Goal: Task Accomplishment & Management: Complete application form

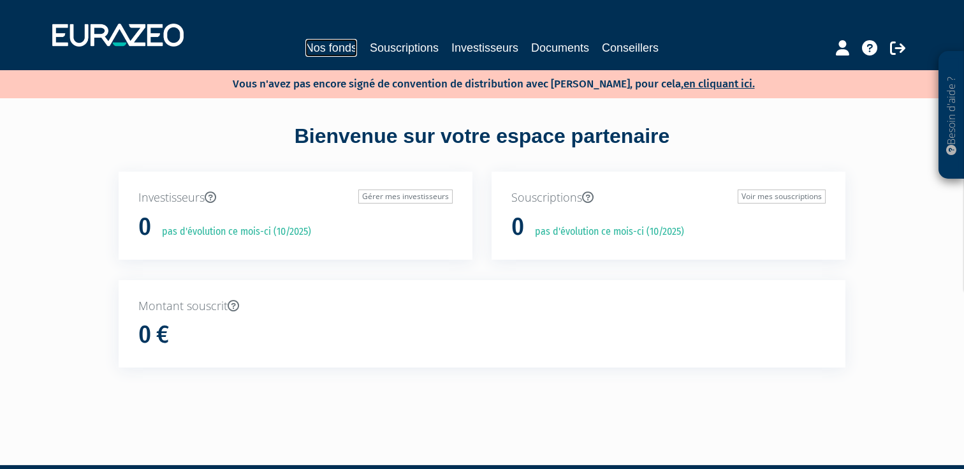
click at [325, 50] on link "Nos fonds" at bounding box center [331, 48] width 52 height 18
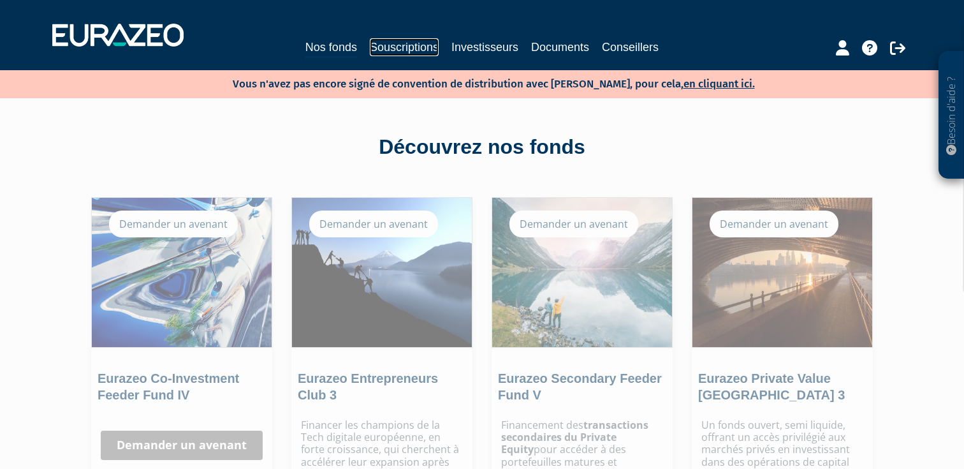
click at [416, 53] on link "Souscriptions" at bounding box center [404, 47] width 69 height 18
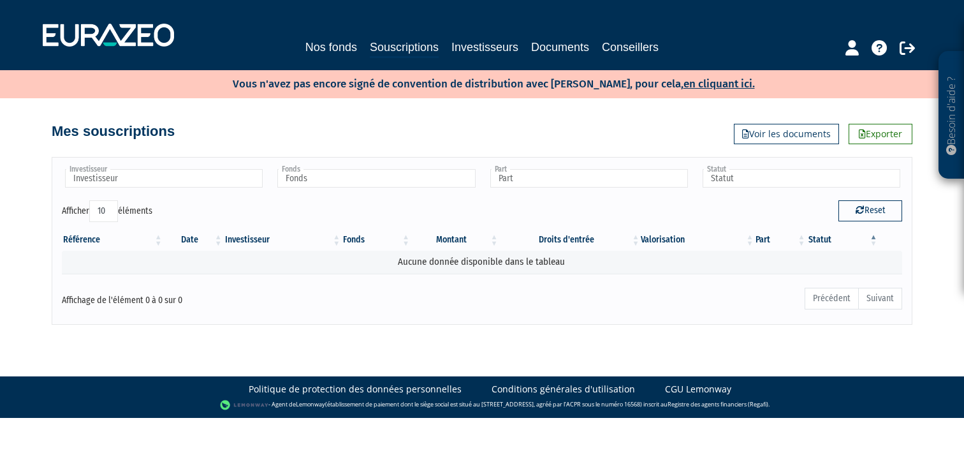
click at [300, 47] on div "Nos fonds Souscriptions Investisseurs Documents Conseillers" at bounding box center [481, 48] width 599 height 20
click at [311, 45] on link "Nos fonds" at bounding box center [331, 47] width 52 height 18
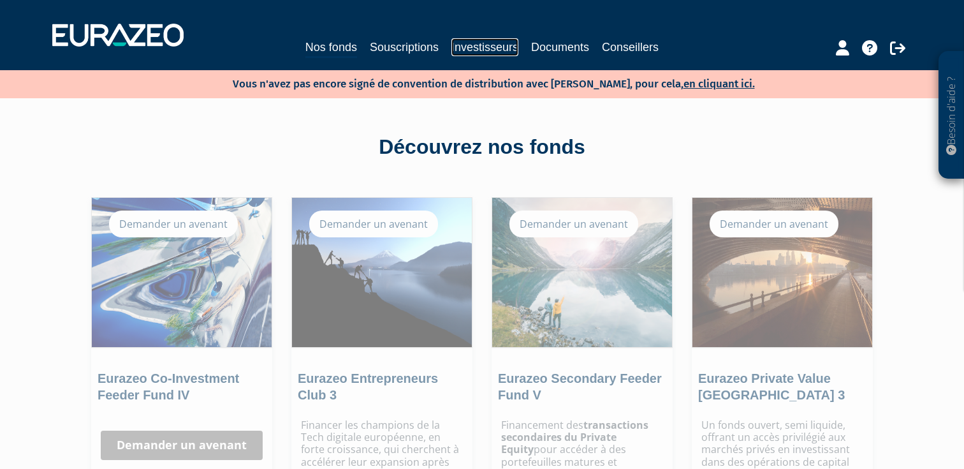
click at [477, 47] on link "Investisseurs" at bounding box center [485, 47] width 67 height 18
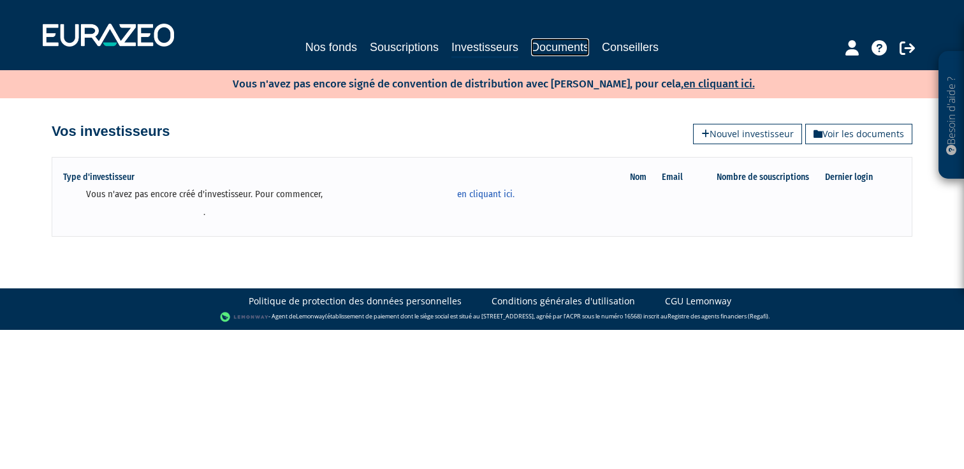
click at [557, 48] on link "Documents" at bounding box center [560, 47] width 58 height 18
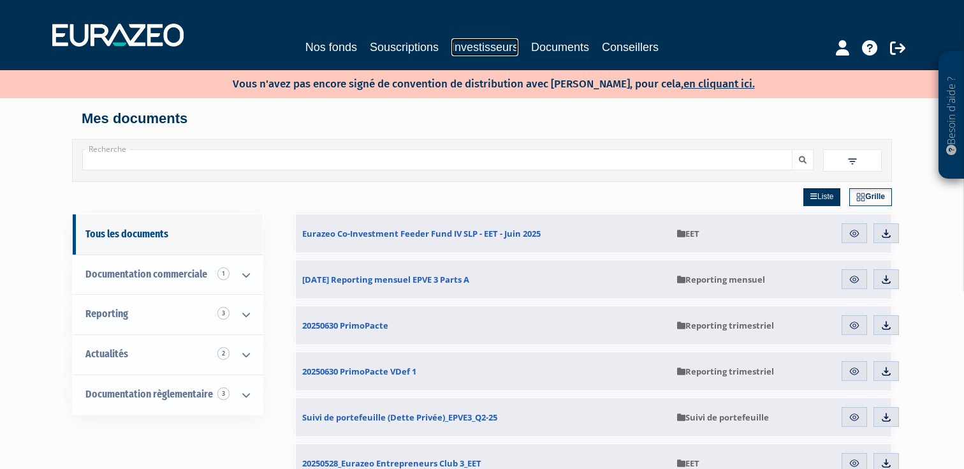
click at [487, 42] on link "Investisseurs" at bounding box center [485, 47] width 67 height 18
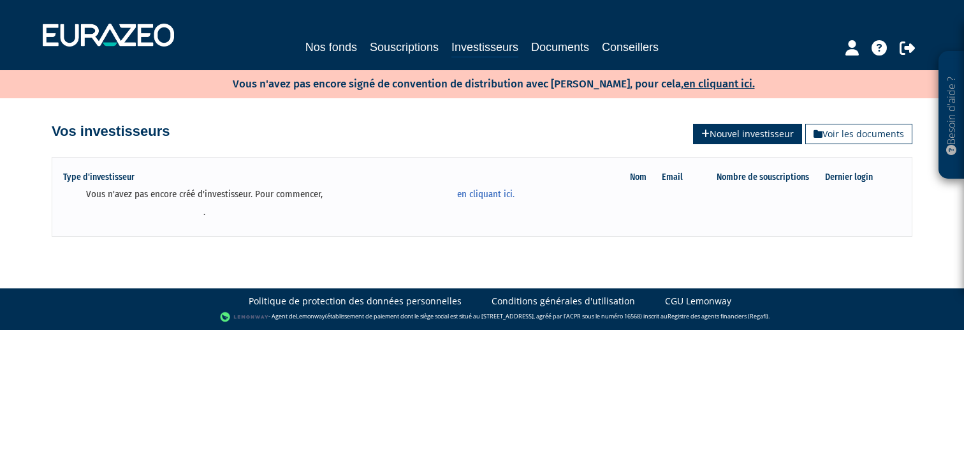
click at [733, 134] on link "Nouvel investisseur" at bounding box center [747, 134] width 109 height 20
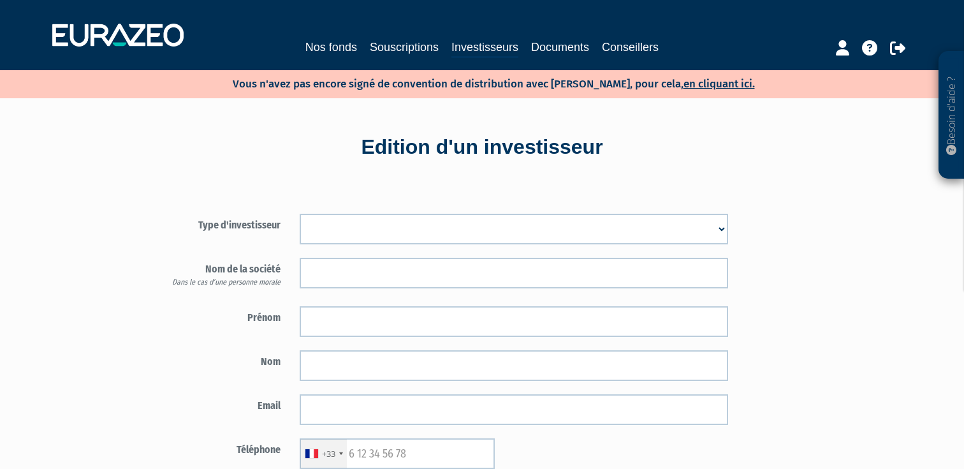
click at [339, 238] on select "Mr Mme Société" at bounding box center [514, 229] width 429 height 31
select select "1"
click at [300, 214] on select "Mr Mme Société" at bounding box center [514, 229] width 429 height 31
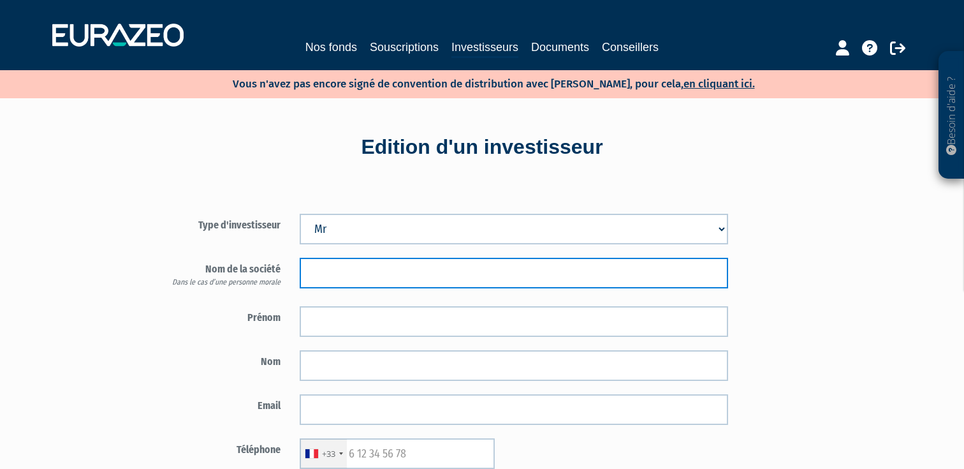
click at [323, 278] on input "text" at bounding box center [514, 273] width 429 height 31
type input "Thierry"
click at [334, 266] on input "Thierry" at bounding box center [514, 273] width 429 height 31
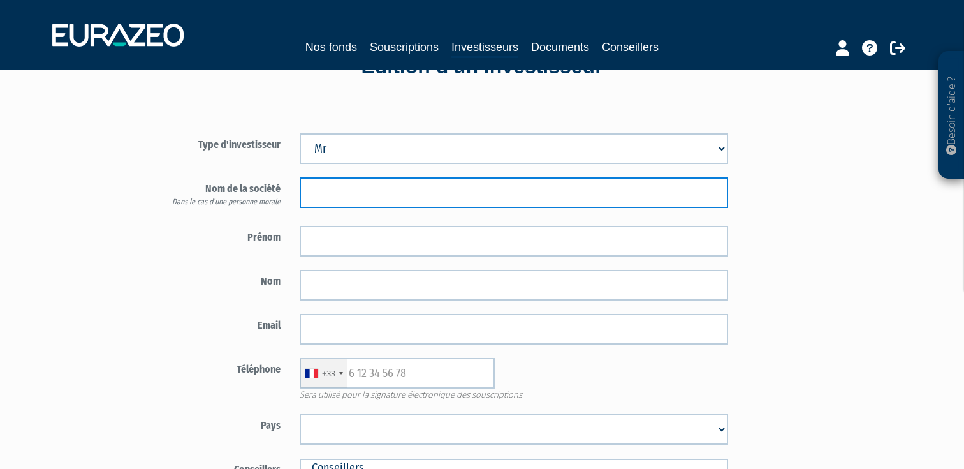
scroll to position [89, 0]
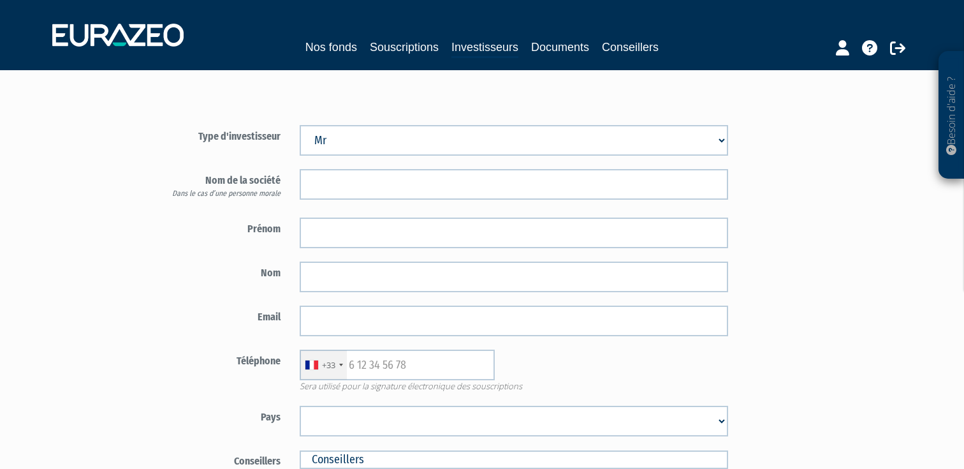
click at [224, 271] on label "Nom" at bounding box center [215, 270] width 149 height 19
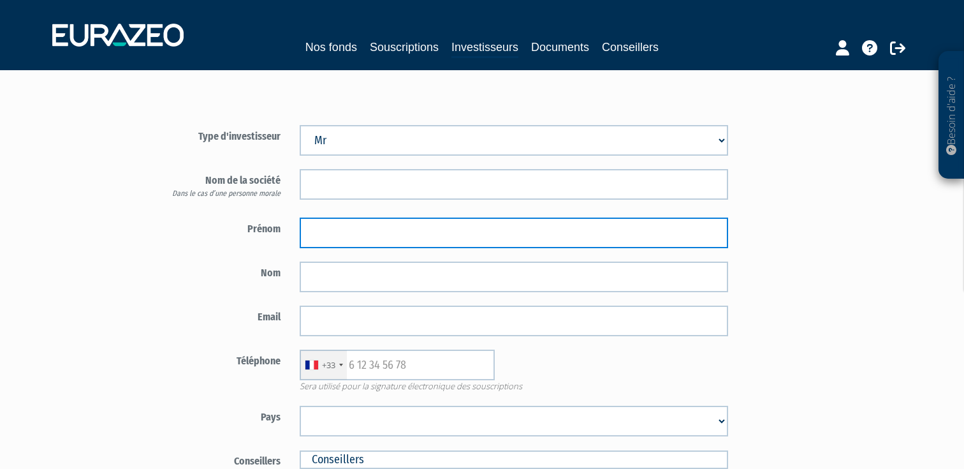
click at [334, 235] on input "text" at bounding box center [514, 232] width 429 height 31
paste input "Thierry"
type input "Thierry"
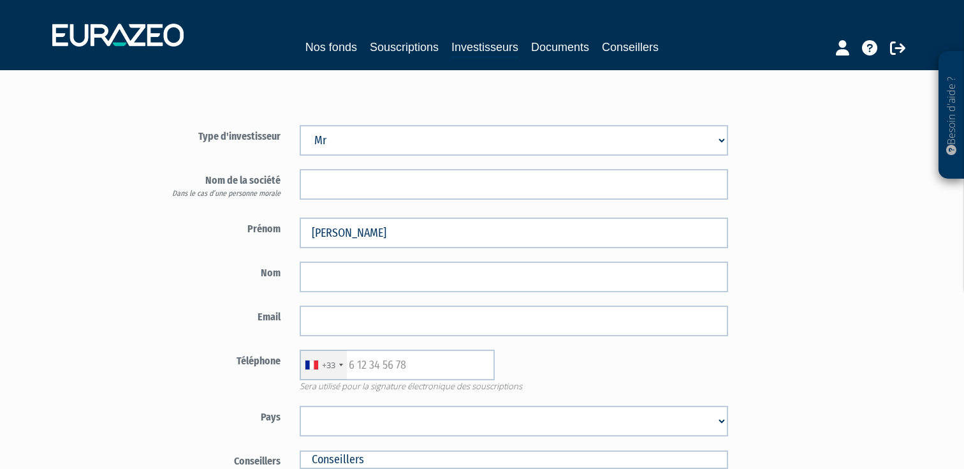
click at [242, 265] on label "Nom" at bounding box center [215, 270] width 149 height 19
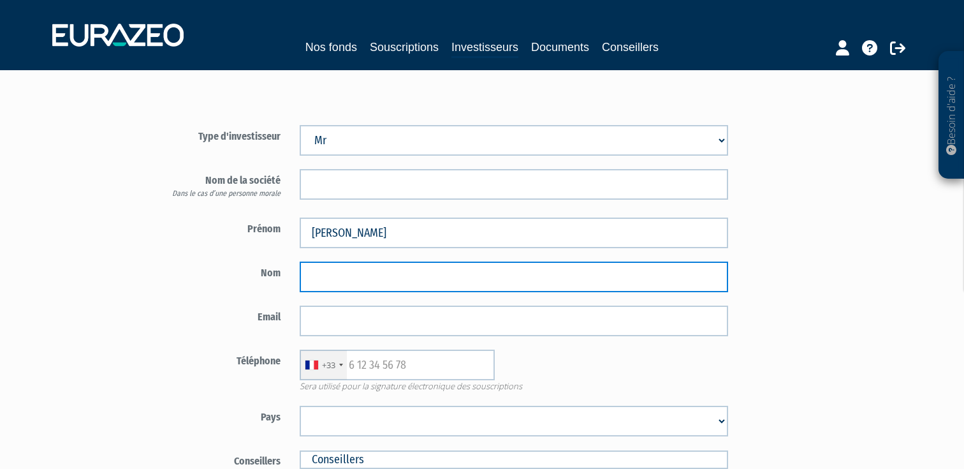
click at [346, 274] on input "text" at bounding box center [514, 276] width 429 height 31
type input "KALANQUIN"
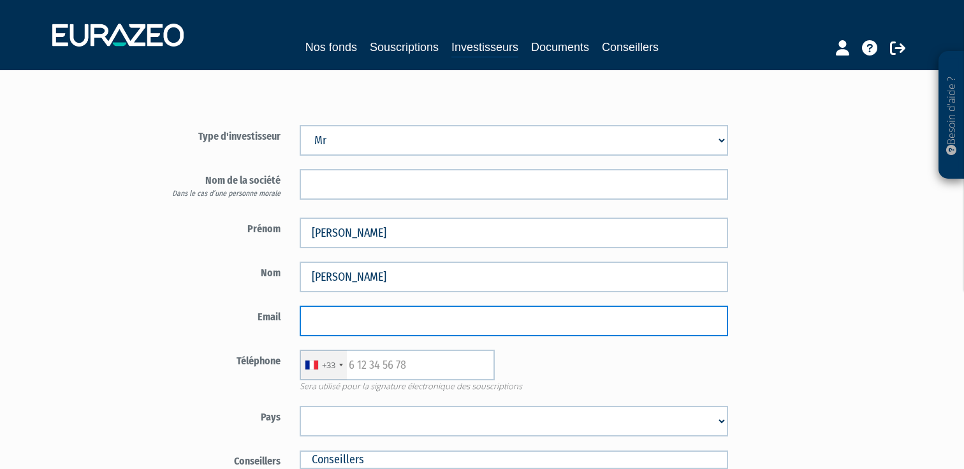
paste input "[EMAIL_ADDRESS][DOMAIN_NAME]"
type input "[EMAIL_ADDRESS][DOMAIN_NAME]"
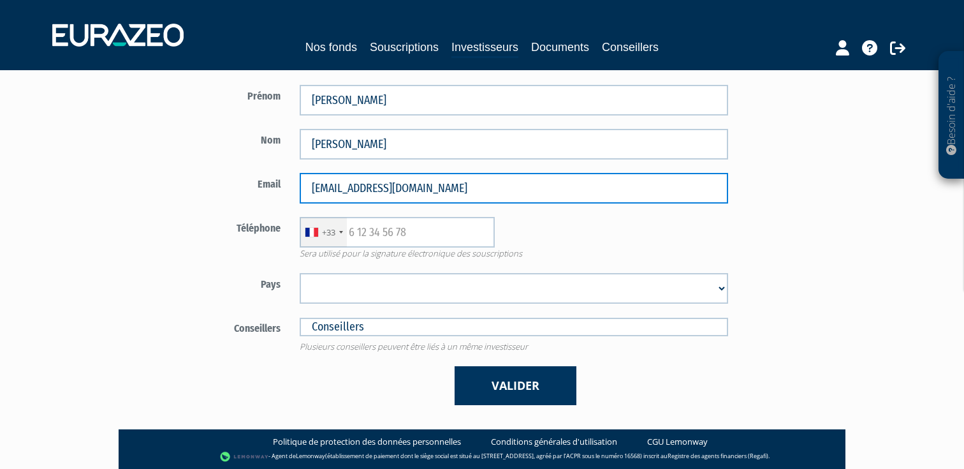
scroll to position [231, 0]
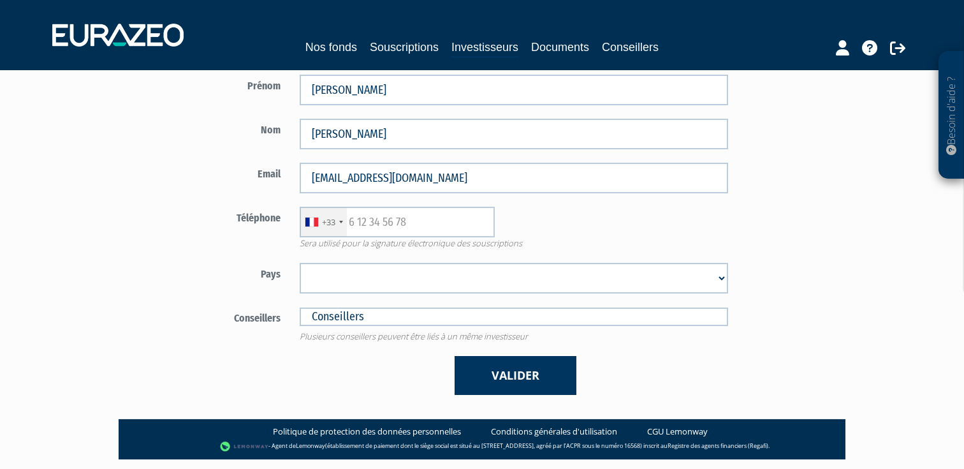
click at [403, 200] on form "Type d'investisseur Mr Mme Société" at bounding box center [439, 188] width 597 height 413
click at [409, 224] on input "text" at bounding box center [397, 222] width 195 height 31
paste input "6 25 81 11 79"
type input "6 25 81 11 79"
click at [579, 221] on div "+33 France +33 Germany (Deutschland) +49 Switzerland (Schweiz) +41 Belgium (Bel…" at bounding box center [514, 222] width 448 height 31
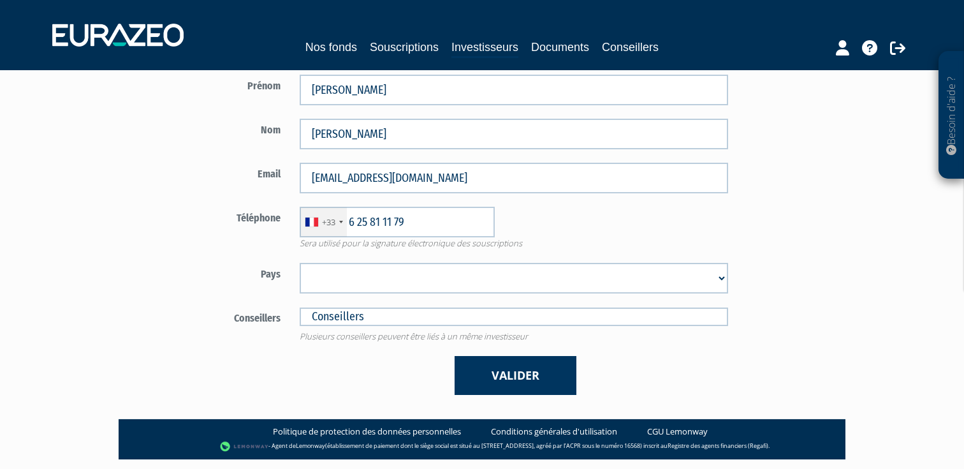
click at [423, 274] on select "Afghanistan Afrique du Sud Albanie Algérie Allemagne Andorre Angola Anguilla An…" at bounding box center [514, 278] width 429 height 31
select select "75"
click at [300, 263] on select "Afghanistan Afrique du Sud Albanie Algérie Allemagne Andorre Angola Anguilla An…" at bounding box center [514, 278] width 429 height 31
click at [348, 321] on input "text" at bounding box center [514, 316] width 429 height 18
click at [213, 341] on div "Conseillers Plusieurs conseillers peuvent être liés à un même investisseur" at bounding box center [439, 325] width 597 height 36
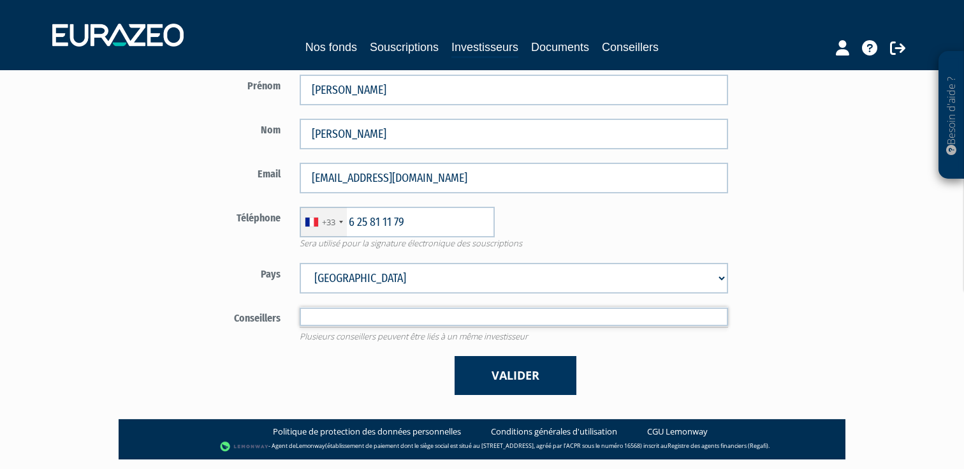
type input "Conseillers"
click at [341, 319] on input "text" at bounding box center [514, 316] width 429 height 18
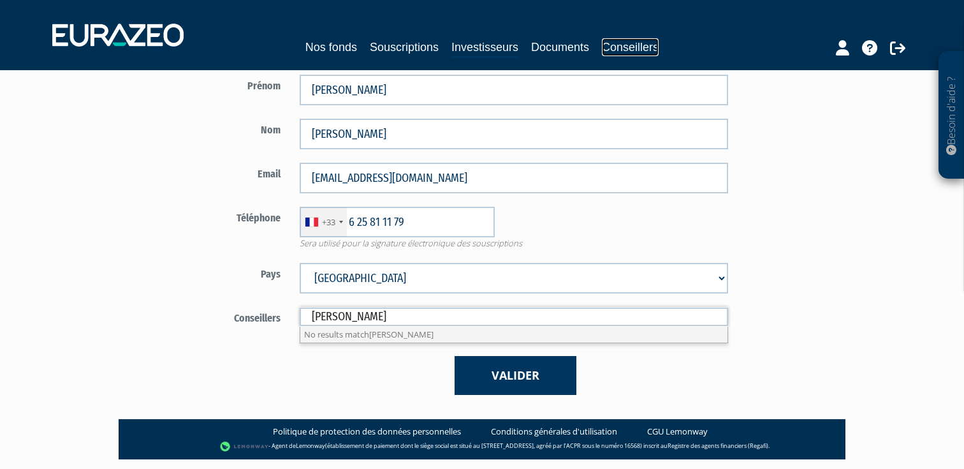
click at [638, 41] on link "Conseillers" at bounding box center [630, 47] width 57 height 18
type input "Conseillers"
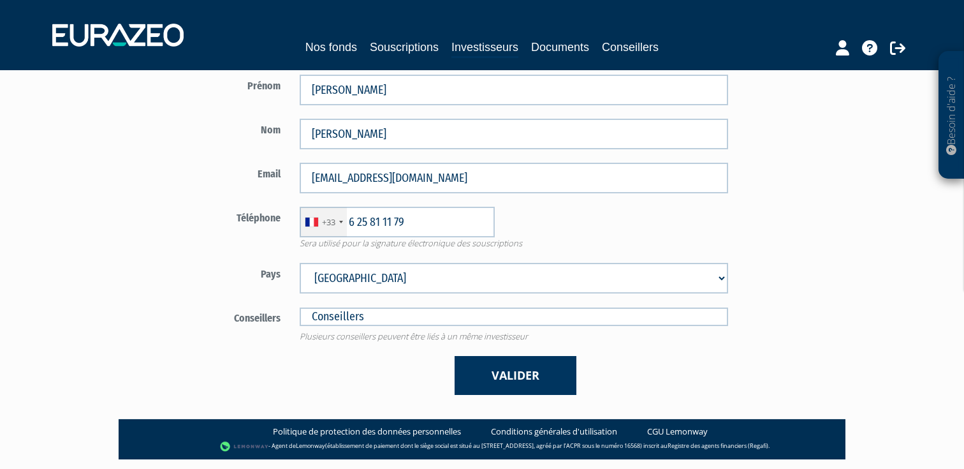
click at [350, 335] on span "Plusieurs conseillers peuvent être liés à un même investisseur" at bounding box center [514, 336] width 448 height 12
click at [356, 317] on input "text" at bounding box center [514, 316] width 429 height 18
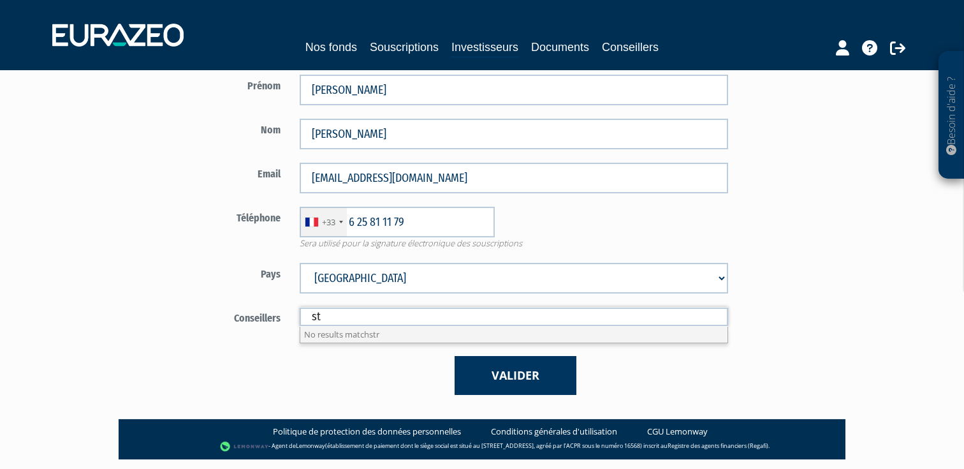
type input "s"
type input "e"
type input "g"
click at [290, 344] on form "Type d'investisseur Mr Mme Société" at bounding box center [439, 188] width 597 height 413
type input "Conseillers"
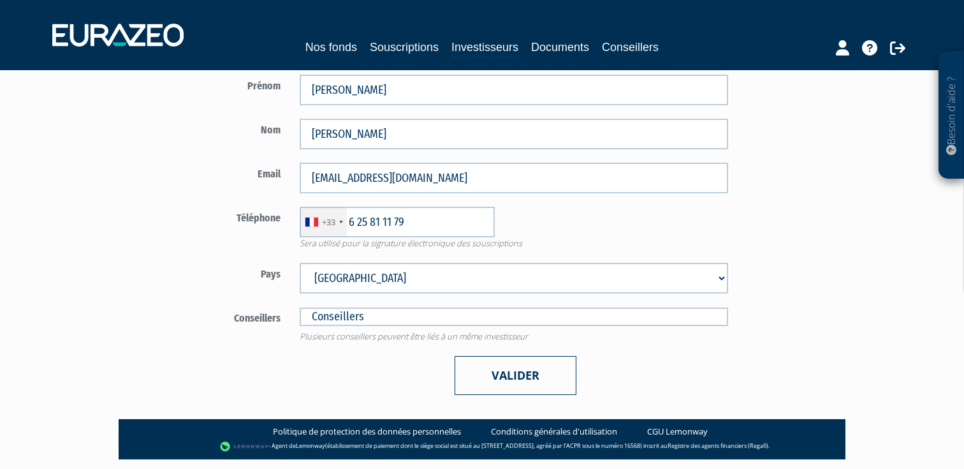
click at [543, 362] on button "Valider" at bounding box center [516, 375] width 122 height 39
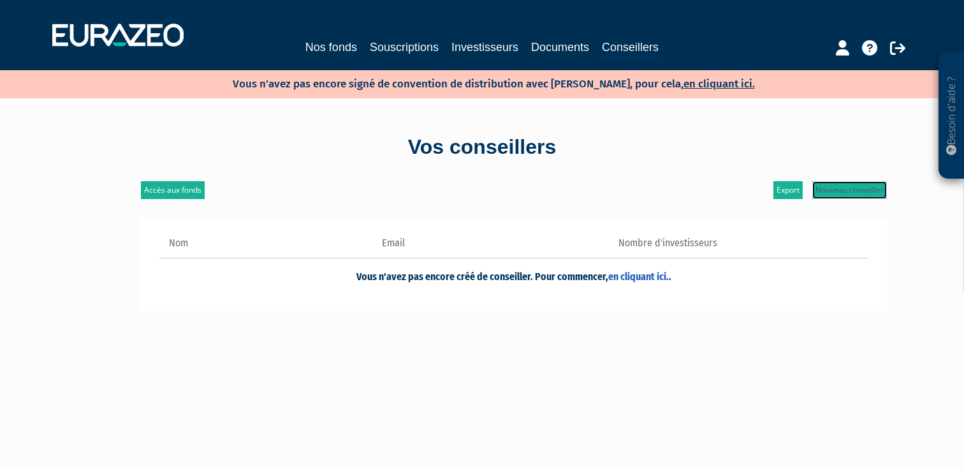
click at [860, 190] on link "Nouveau conseiller" at bounding box center [849, 190] width 75 height 18
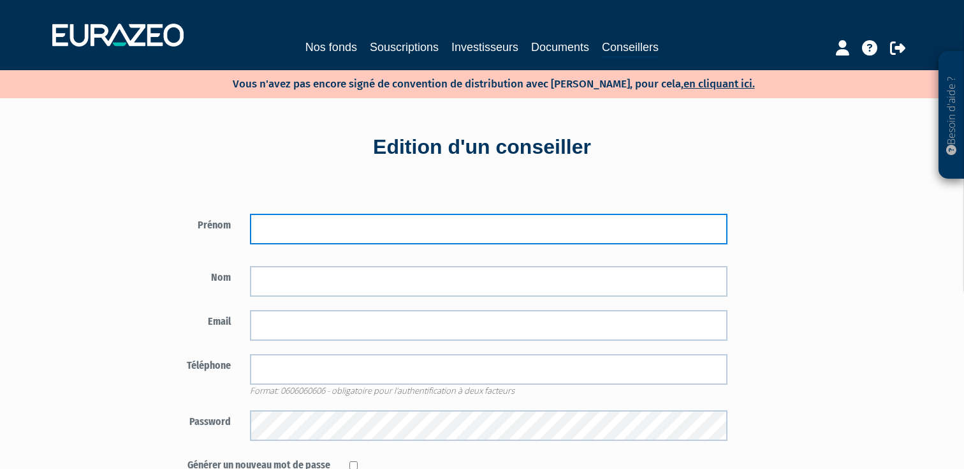
click at [265, 239] on input "text" at bounding box center [489, 229] width 478 height 31
type input "Erik"
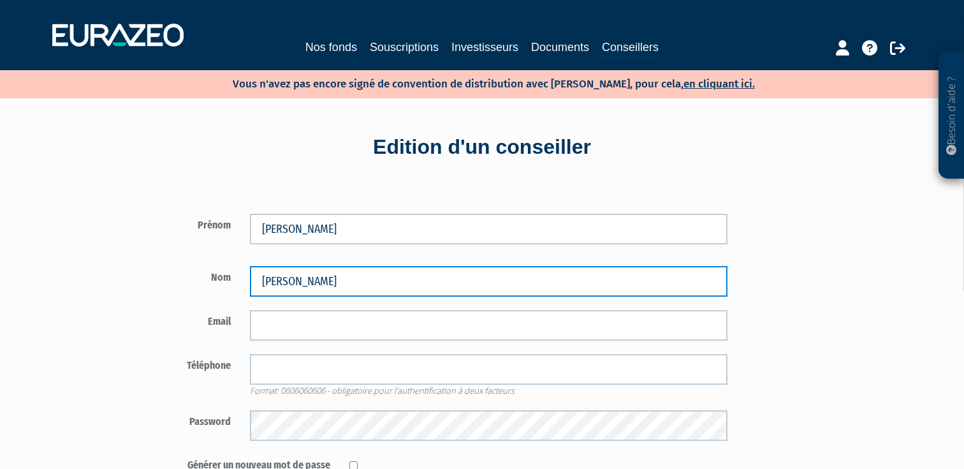
type input "GENDRE-RUEL"
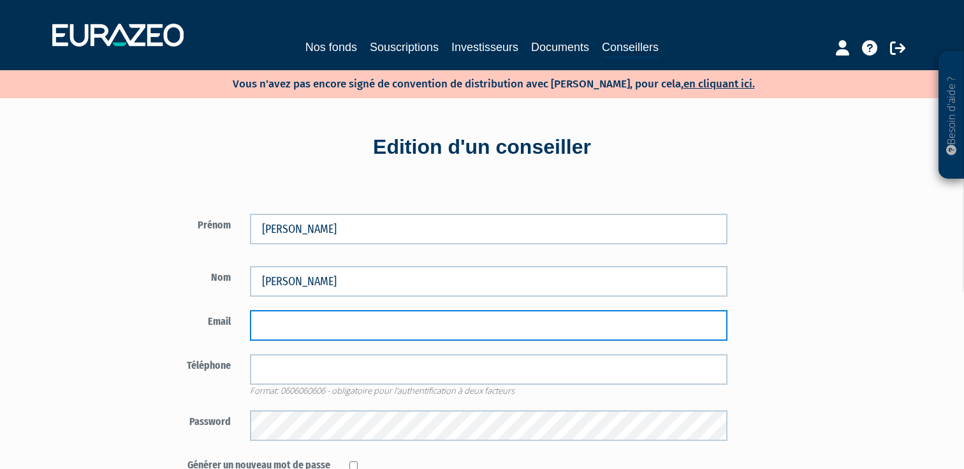
click at [256, 334] on input "email" at bounding box center [489, 325] width 478 height 31
click at [341, 323] on input "egendreruel" at bounding box center [489, 325] width 478 height 31
type input "egendreruel@strateginov.fr"
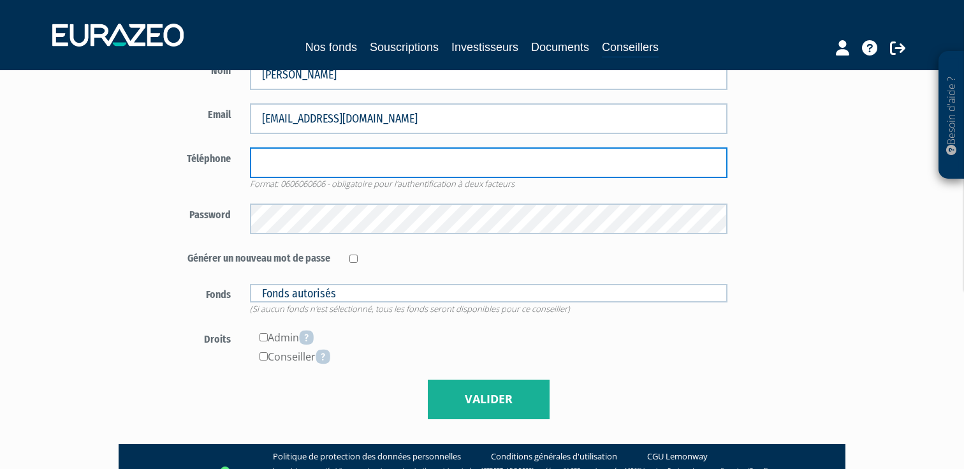
scroll to position [209, 0]
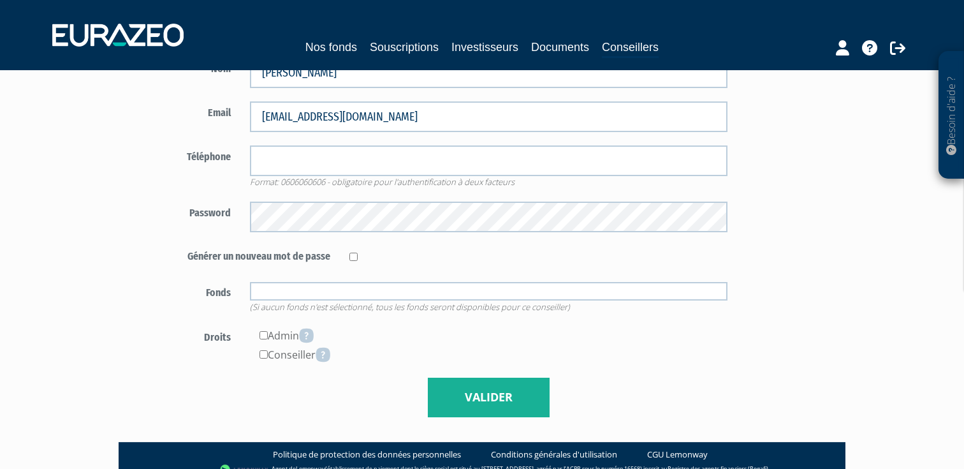
click at [325, 297] on input "text" at bounding box center [489, 291] width 478 height 18
click at [372, 267] on div "Générer un nouveau mot de passe" at bounding box center [439, 257] width 597 height 24
type input "Fonds autorisés"
click at [354, 258] on input "checkbox" at bounding box center [353, 257] width 8 height 8
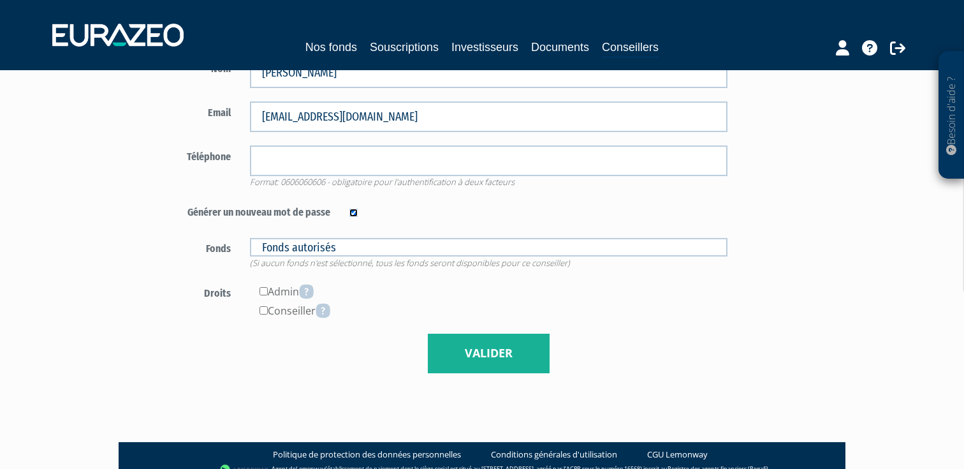
click at [353, 214] on input "checkbox" at bounding box center [353, 213] width 8 height 8
checkbox input "false"
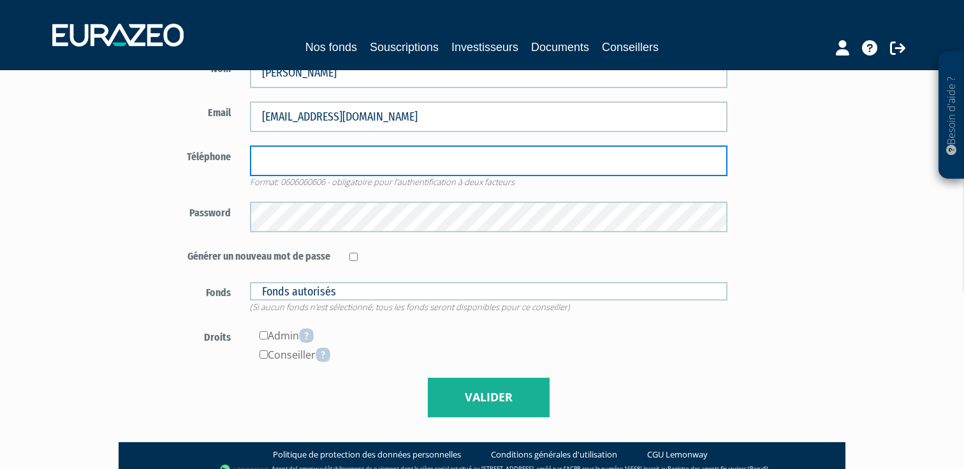
click at [332, 158] on input "tel" at bounding box center [489, 160] width 478 height 31
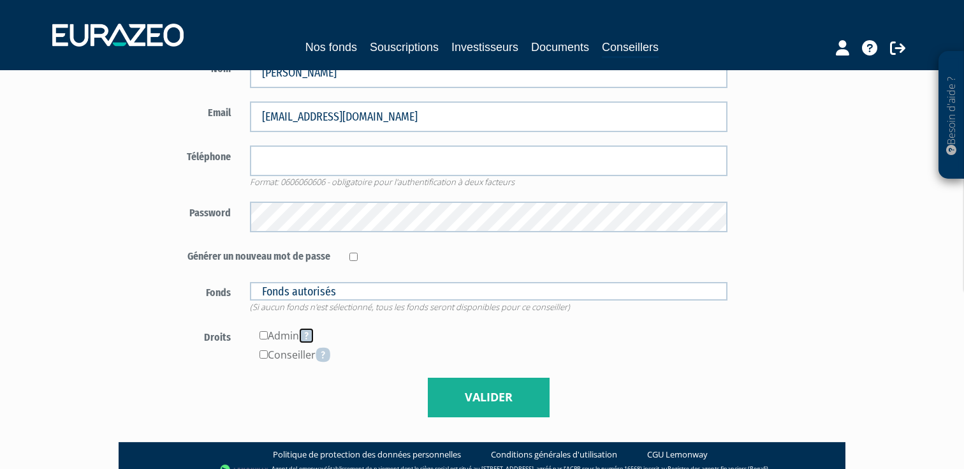
click at [309, 334] on icon at bounding box center [306, 335] width 15 height 15
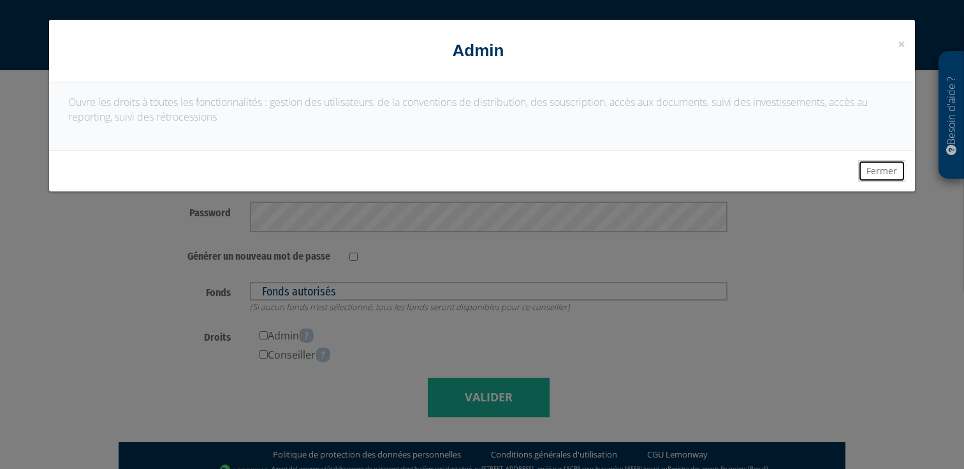
click at [874, 170] on button "Fermer" at bounding box center [881, 171] width 47 height 22
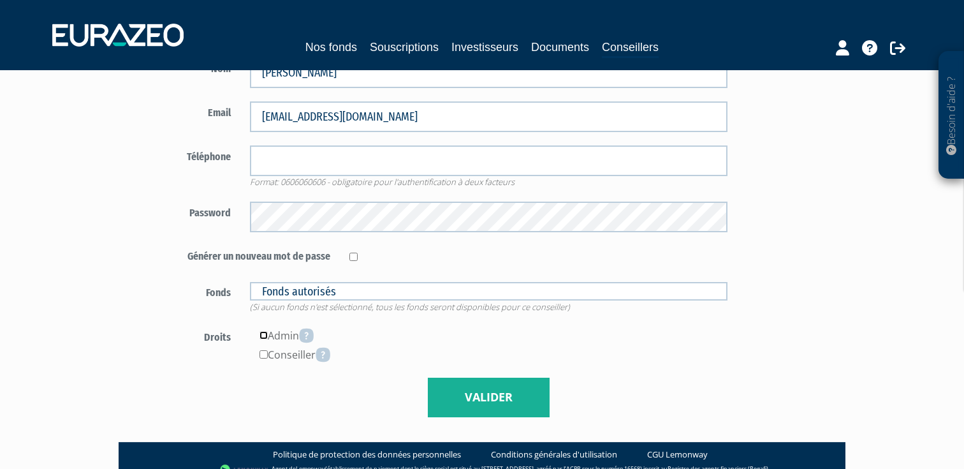
click at [263, 336] on input"] "checkbox" at bounding box center [264, 335] width 8 height 8
checkbox input"] "true"
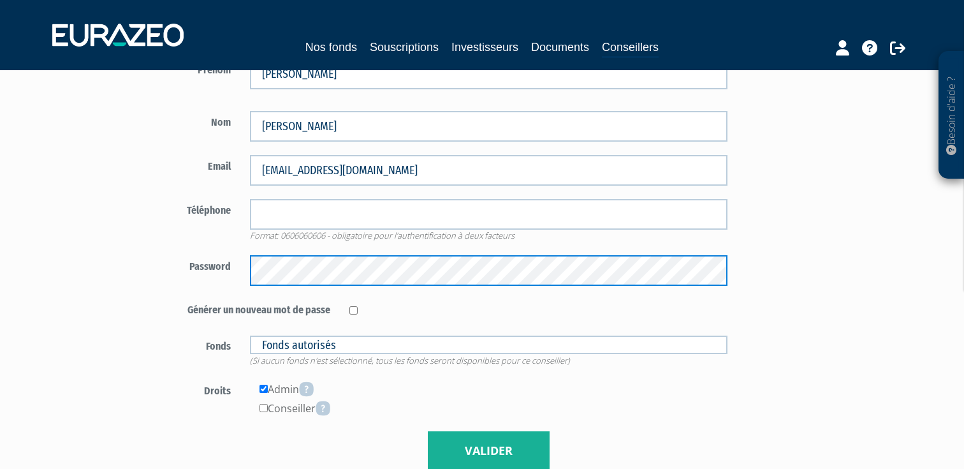
scroll to position [144, 0]
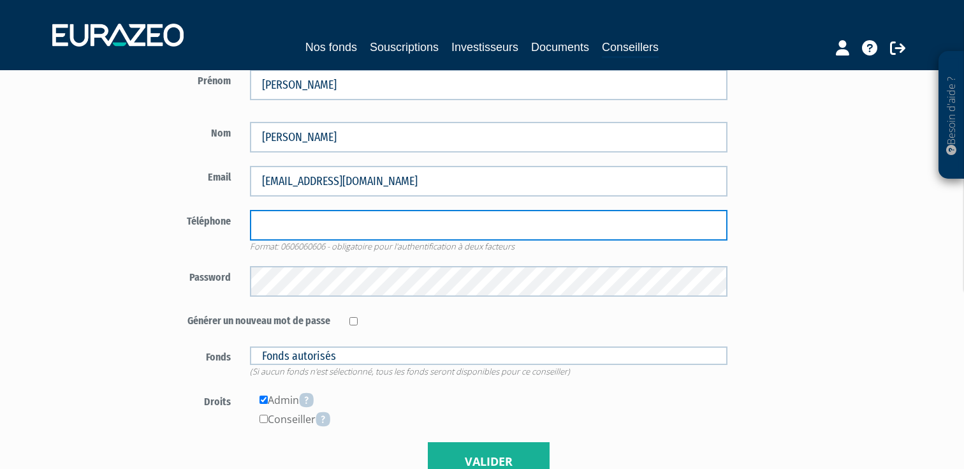
click at [385, 224] on input "tel" at bounding box center [489, 225] width 478 height 31
click at [305, 218] on input "tel" at bounding box center [489, 225] width 478 height 31
type input "0621276933"
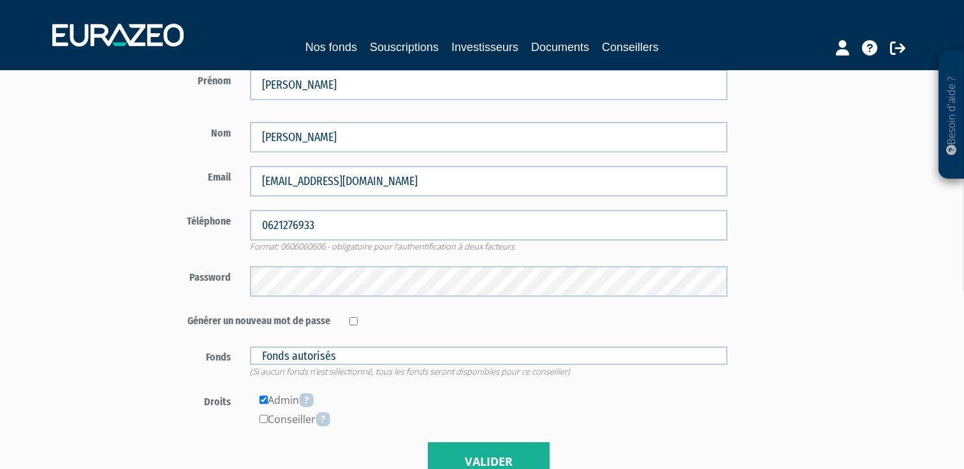
click at [199, 274] on label "Password" at bounding box center [190, 275] width 99 height 19
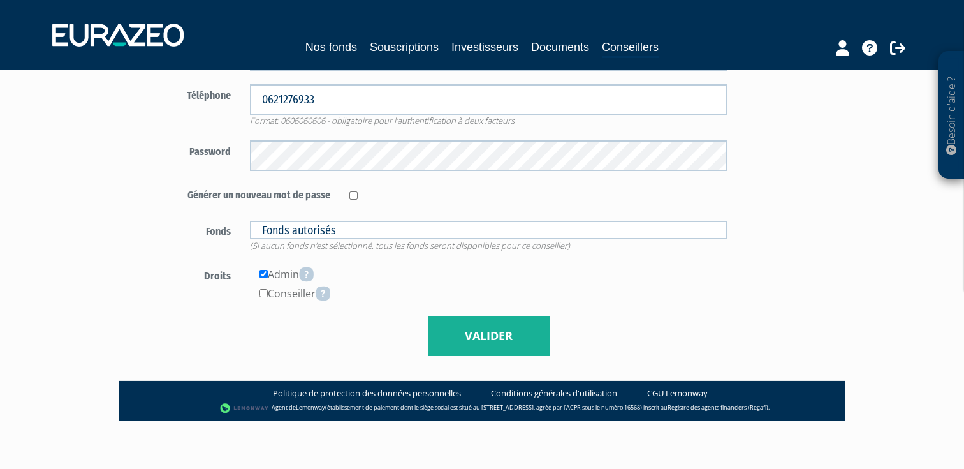
scroll to position [273, 0]
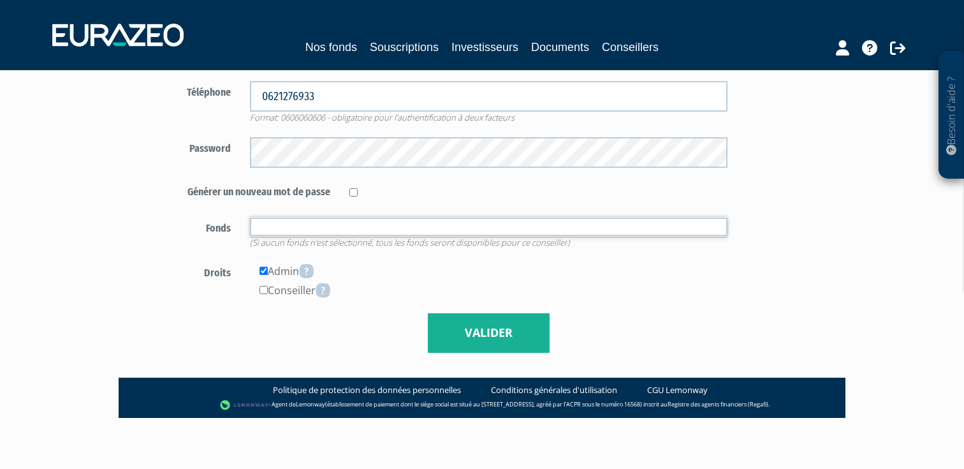
click at [337, 224] on input "text" at bounding box center [489, 226] width 478 height 18
click at [175, 258] on form "Prénom Erik Nom GENDRE-RUEL 0621276933" at bounding box center [439, 147] width 597 height 412
type input "Fonds autorisés"
click at [489, 332] on button "Valider" at bounding box center [489, 333] width 122 height 40
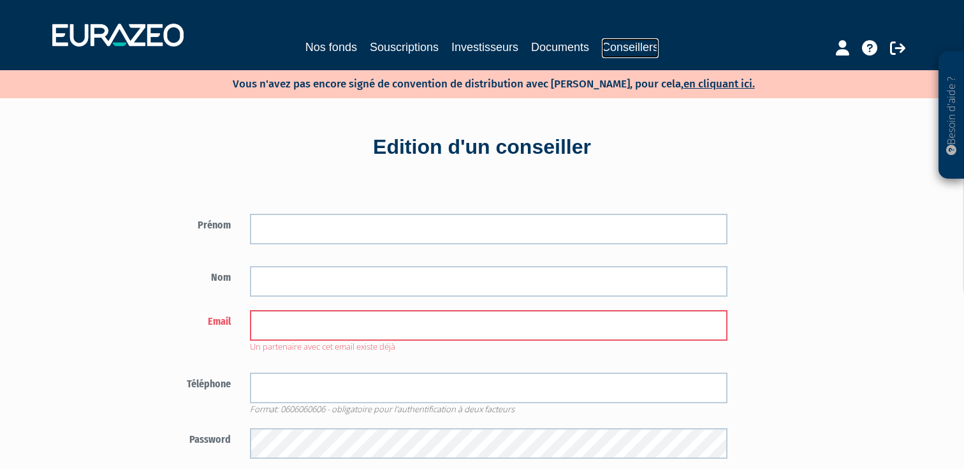
click at [633, 47] on link "Conseillers" at bounding box center [630, 48] width 57 height 20
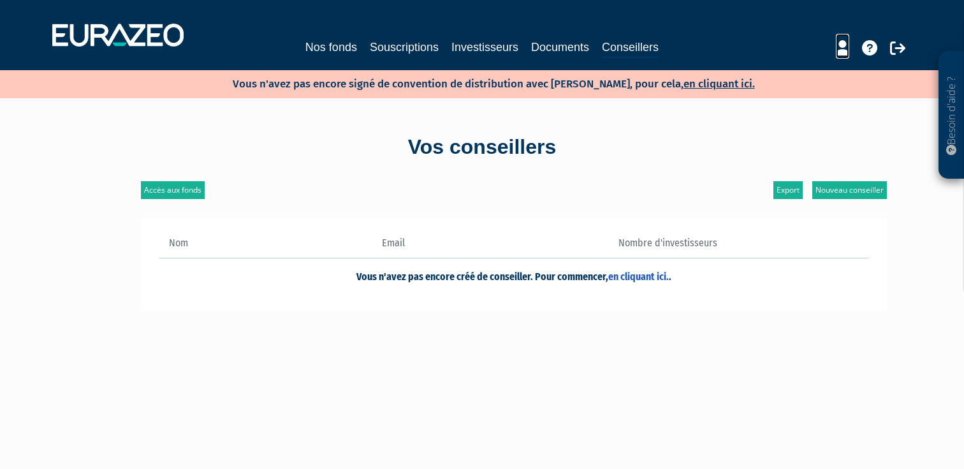
click at [842, 46] on icon at bounding box center [842, 47] width 13 height 15
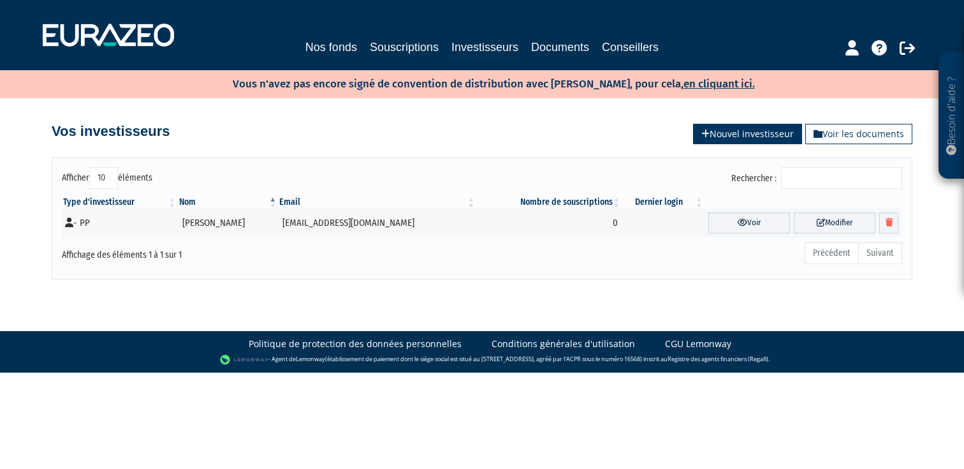
click at [741, 136] on link "Nouvel investisseur" at bounding box center [747, 134] width 109 height 20
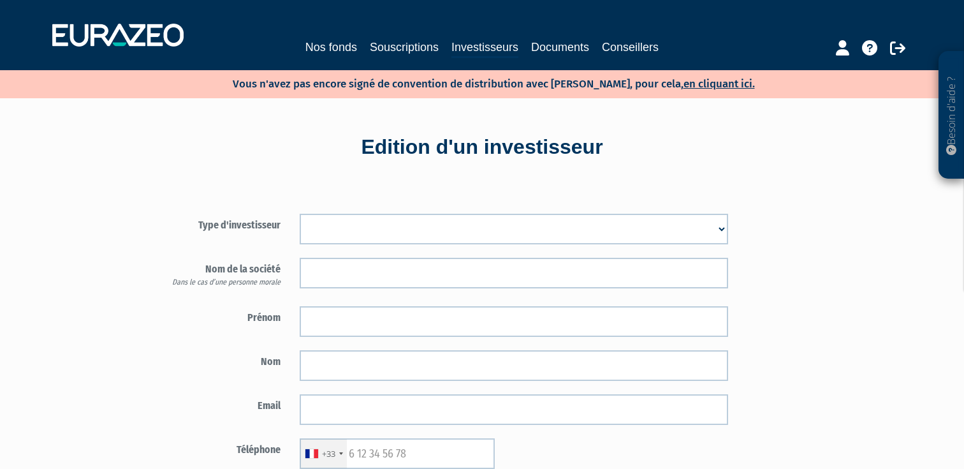
click at [370, 227] on select "Mr Mme Société" at bounding box center [514, 229] width 429 height 31
select select "1"
click at [300, 214] on select "Mr Mme Société" at bounding box center [514, 229] width 429 height 31
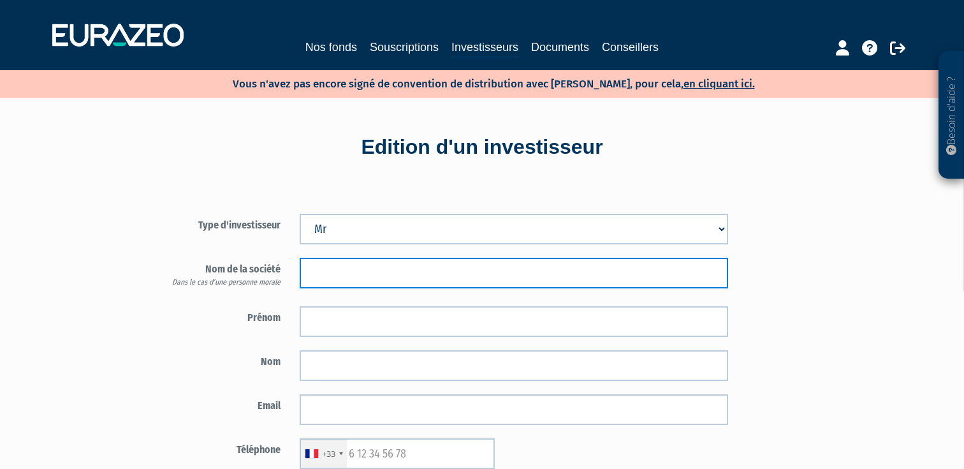
click at [387, 283] on input "text" at bounding box center [514, 273] width 429 height 31
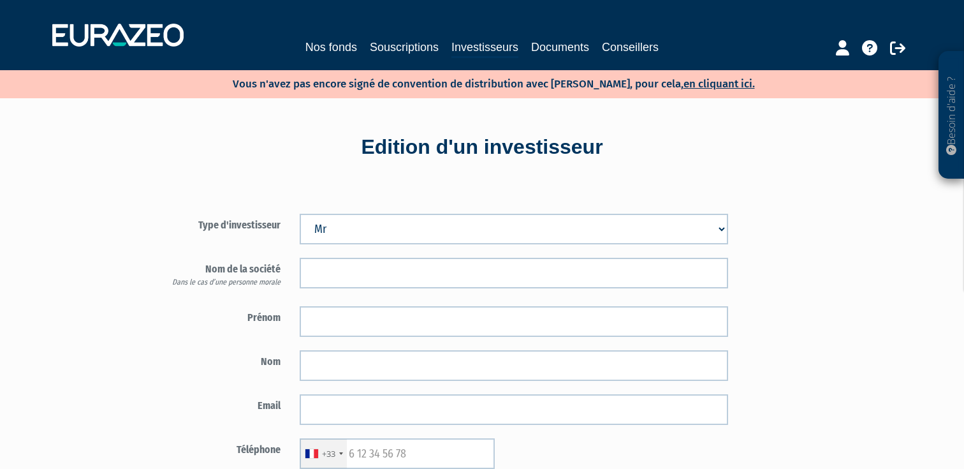
click at [274, 311] on label "Prénom" at bounding box center [215, 315] width 149 height 19
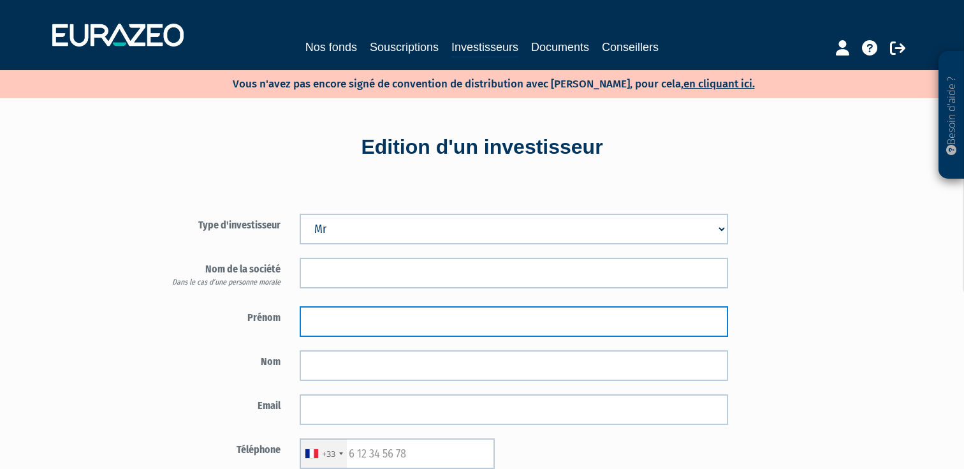
click at [335, 314] on input "text" at bounding box center [514, 321] width 429 height 31
paste input "Régis"
type input "Régis"
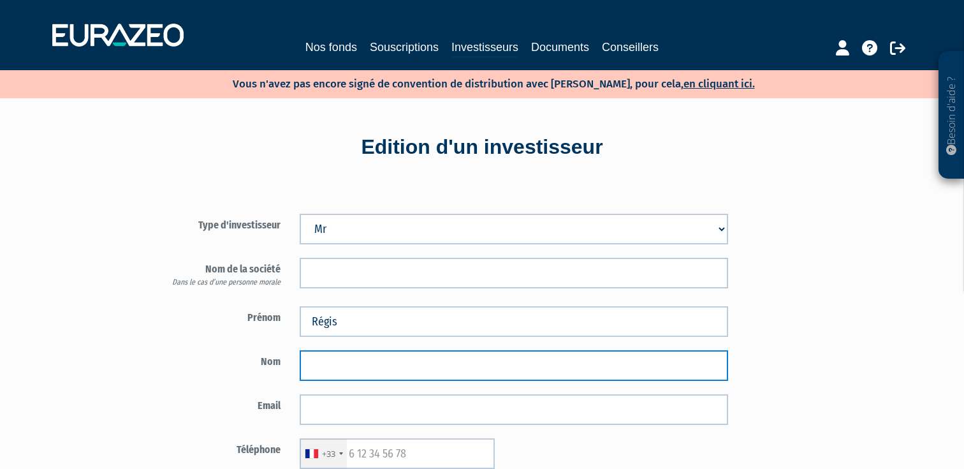
click at [368, 356] on input "text" at bounding box center [514, 365] width 429 height 31
paste input "LEFEVRE"
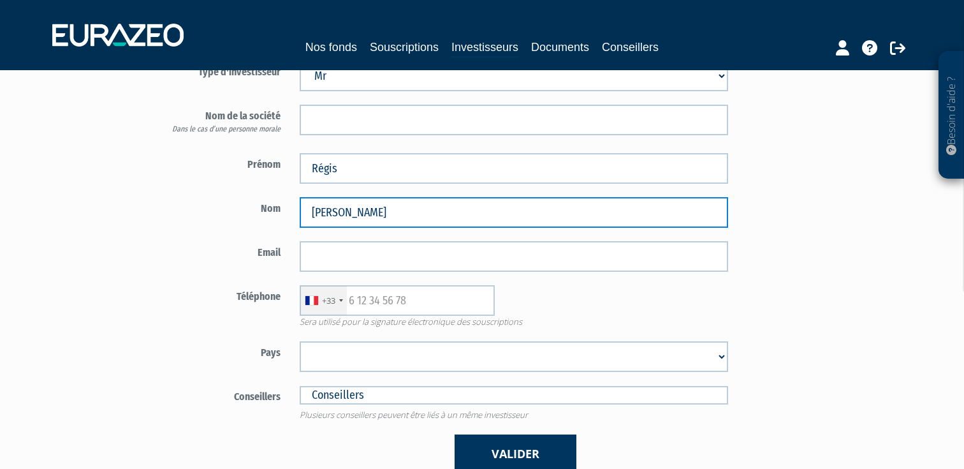
scroll to position [190, 0]
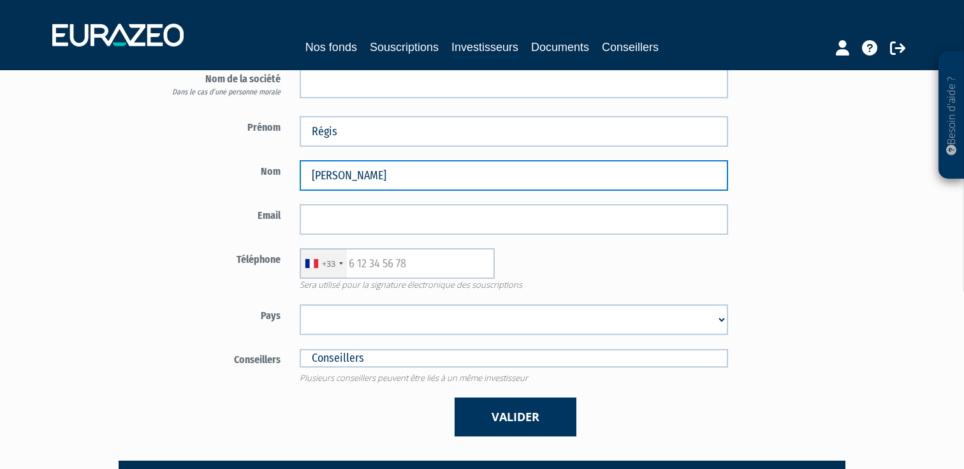
type input "LEFEVRE"
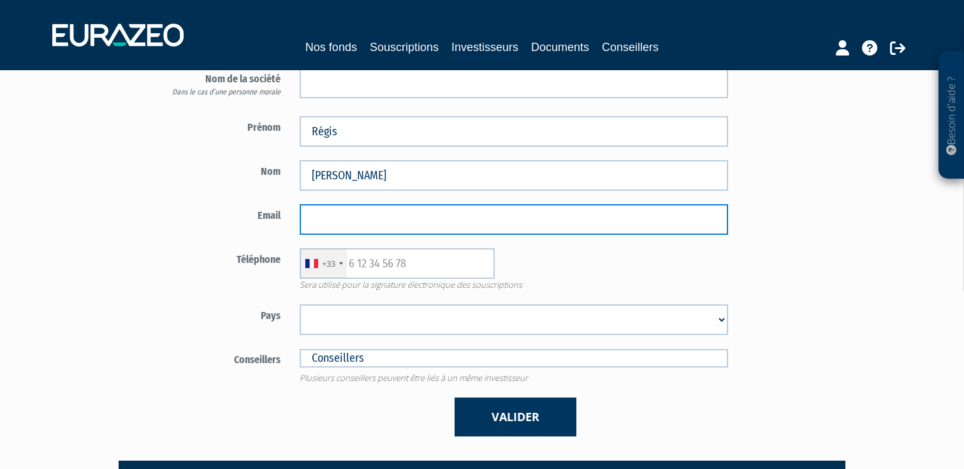
click at [388, 208] on input "email" at bounding box center [514, 219] width 429 height 31
paste input "[EMAIL_ADDRESS][DOMAIN_NAME]"
type input "[EMAIL_ADDRESS][DOMAIN_NAME]"
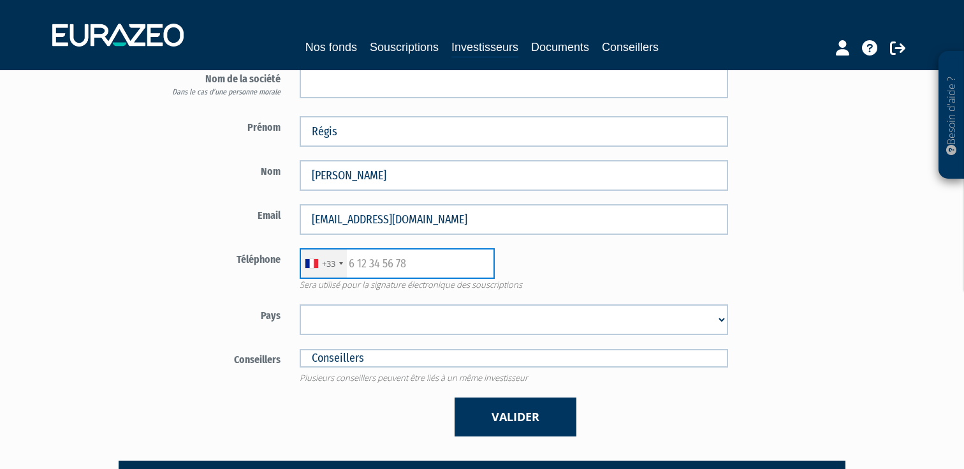
click at [387, 274] on input "text" at bounding box center [397, 263] width 195 height 31
paste input "6 15 49 67 04"
type input "6 15 49 67 04"
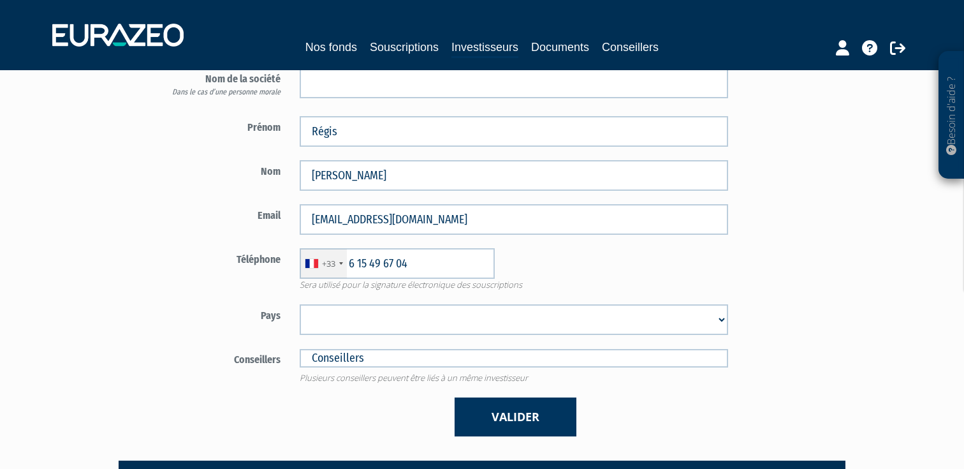
click at [598, 242] on form "Type d'investisseur Mr Mme Société" at bounding box center [439, 230] width 597 height 413
click at [400, 310] on select "Afghanistan Afrique du Sud Albanie Algérie Allemagne Andorre Angola Anguilla An…" at bounding box center [514, 319] width 429 height 31
select select "75"
click at [300, 304] on select "Afghanistan Afrique du Sud Albanie Algérie Allemagne Andorre Angola Anguilla An…" at bounding box center [514, 319] width 429 height 31
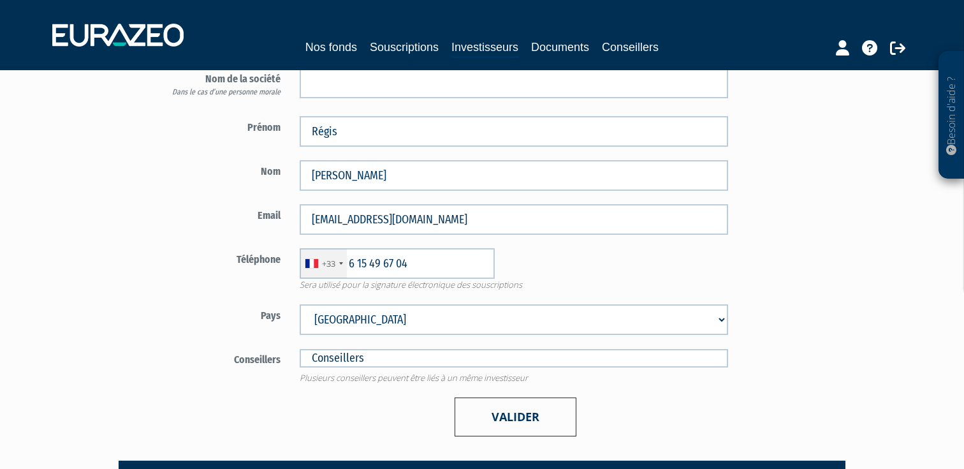
click at [499, 419] on button "Valider" at bounding box center [516, 416] width 122 height 39
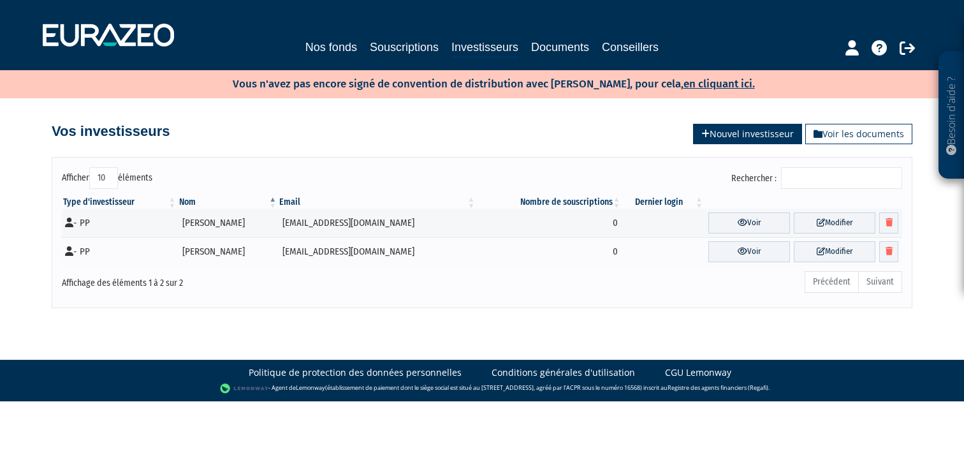
click at [737, 133] on link "Nouvel investisseur" at bounding box center [747, 134] width 109 height 20
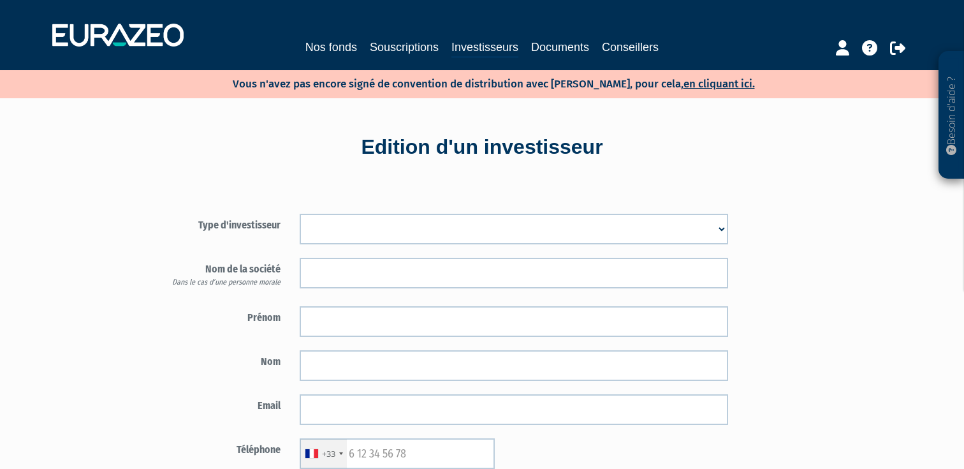
click at [326, 230] on select "Mr [PERSON_NAME] Société" at bounding box center [514, 229] width 429 height 31
select select "3"
click at [300, 214] on select "Mr [PERSON_NAME] Société" at bounding box center [514, 229] width 429 height 31
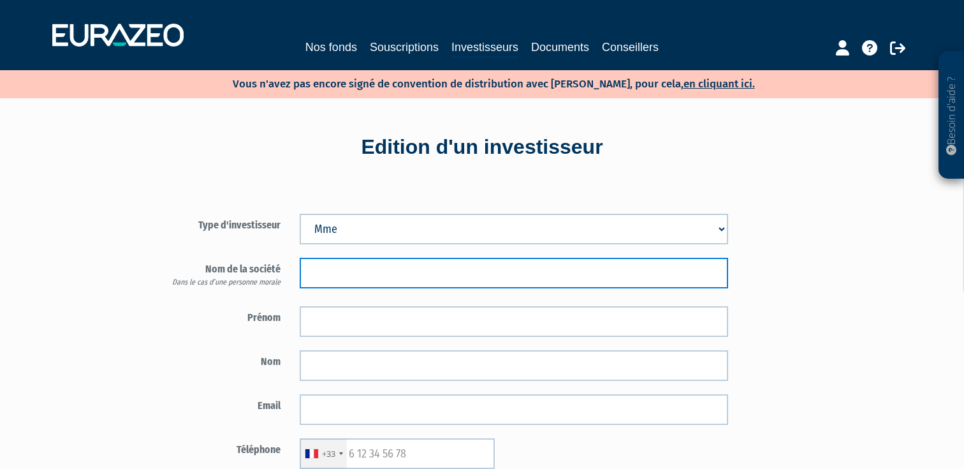
click at [333, 275] on input "text" at bounding box center [514, 273] width 429 height 31
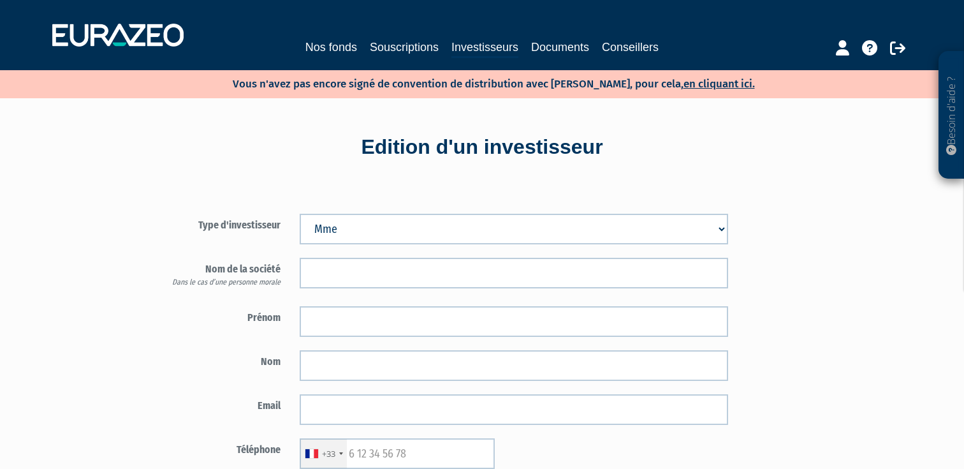
click at [243, 288] on div "Nom de la société Dans le cas d’une personne morale" at bounding box center [439, 275] width 597 height 35
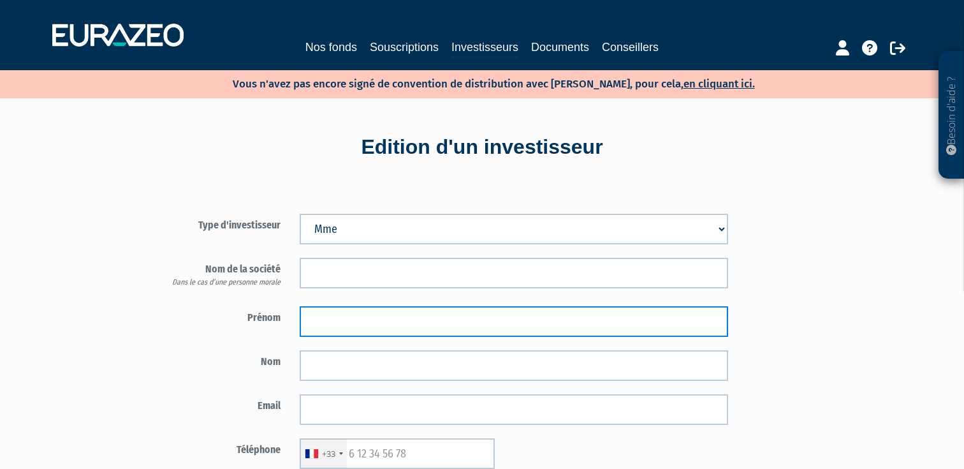
click at [306, 306] on input "text" at bounding box center [514, 321] width 429 height 31
type input "Isabelle"
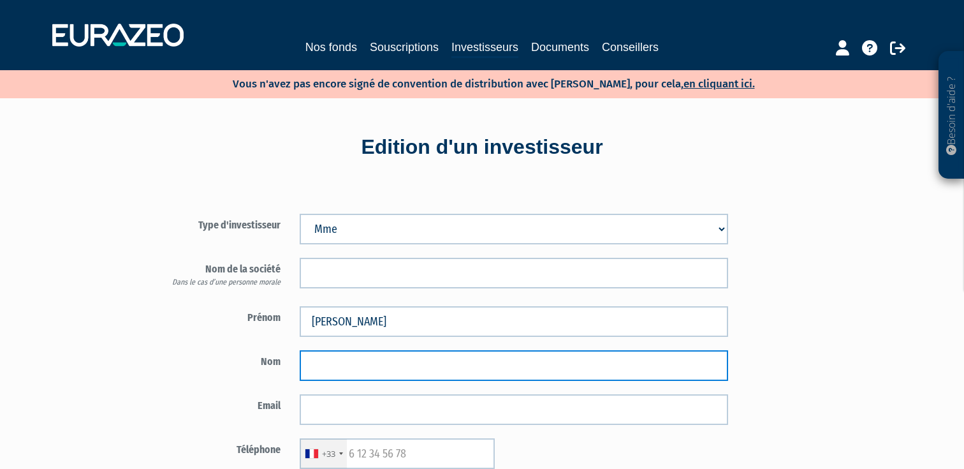
paste input "APARICIO"
type input "APARICIO"
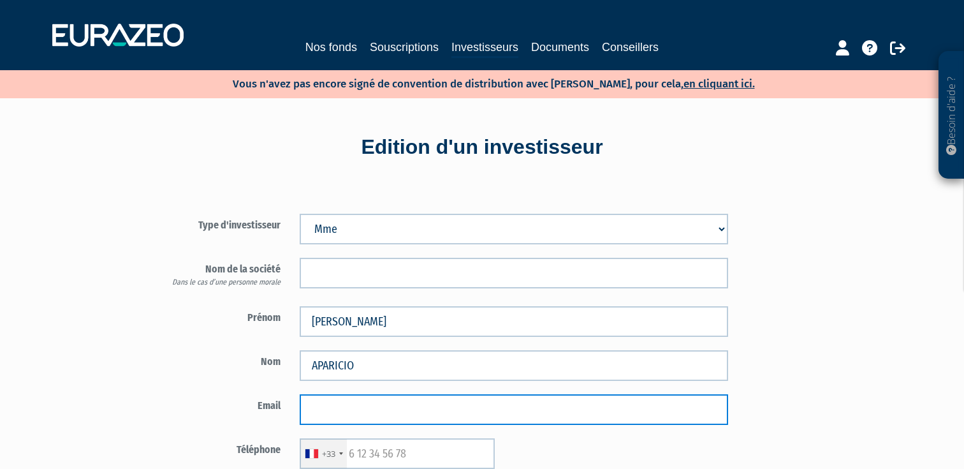
click at [334, 406] on input "email" at bounding box center [514, 409] width 429 height 31
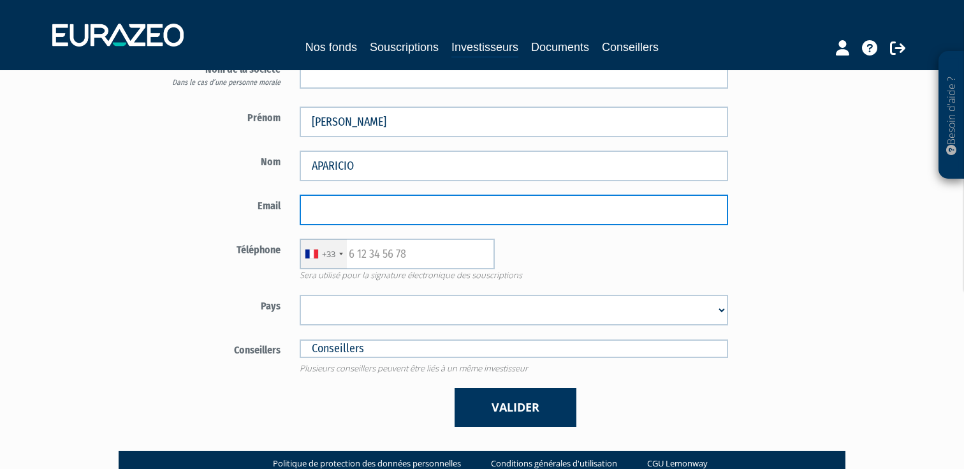
scroll to position [258, 0]
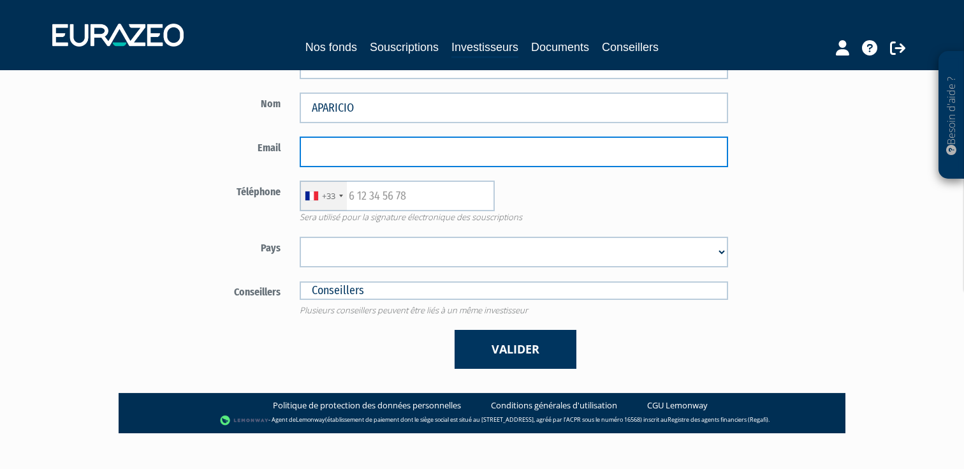
paste input "[EMAIL_ADDRESS][DOMAIN_NAME]"
type input "[EMAIL_ADDRESS][DOMAIN_NAME]"
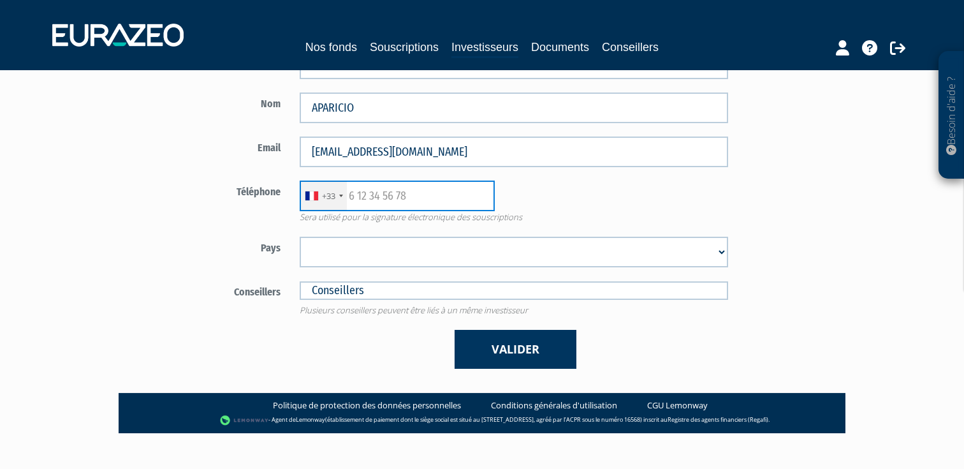
click at [369, 200] on input "text" at bounding box center [397, 195] width 195 height 31
paste input "6 66 19 51 22"
type input "6 66 19 51 22"
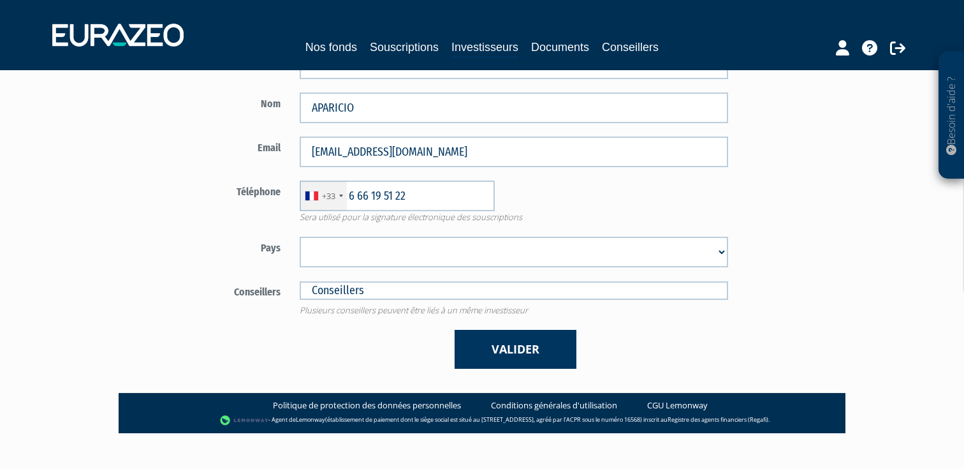
click at [363, 263] on select "Afghanistan Afrique du Sud Albanie Algérie Allemagne Andorre Angola Anguilla An…" at bounding box center [514, 252] width 429 height 31
select select "75"
click at [300, 237] on select "Afghanistan Afrique du Sud Albanie Algérie Allemagne Andorre Angola Anguilla An…" at bounding box center [514, 252] width 429 height 31
click at [360, 293] on input "text" at bounding box center [514, 290] width 429 height 18
click at [328, 337] on div "Valider" at bounding box center [514, 349] width 448 height 39
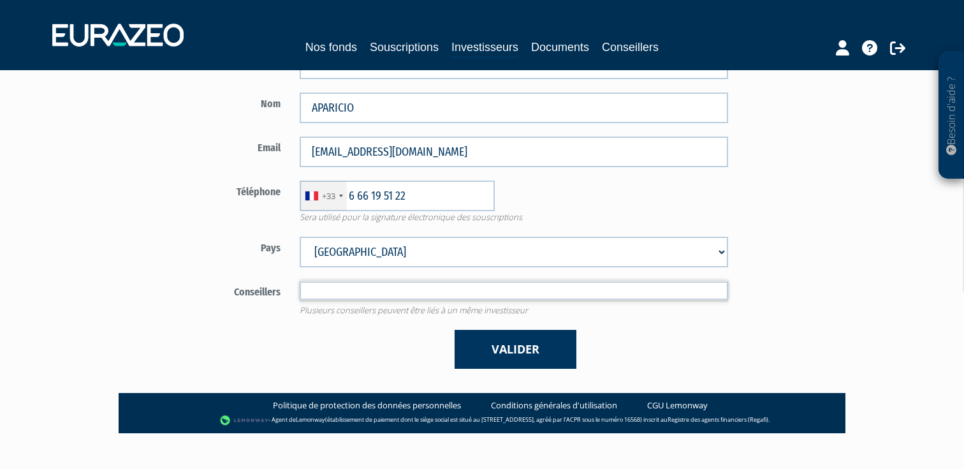
type input "Conseillers"
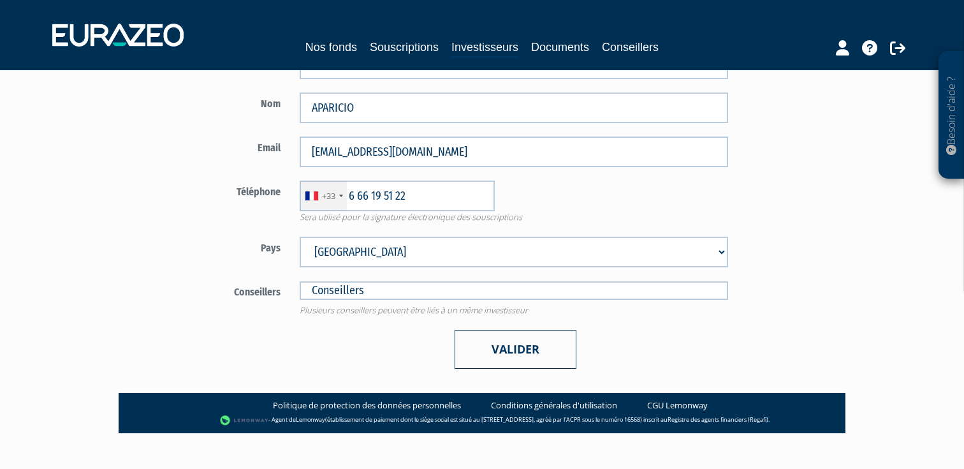
click at [512, 352] on button "Valider" at bounding box center [516, 349] width 122 height 39
